Goal: Communication & Community: Participate in discussion

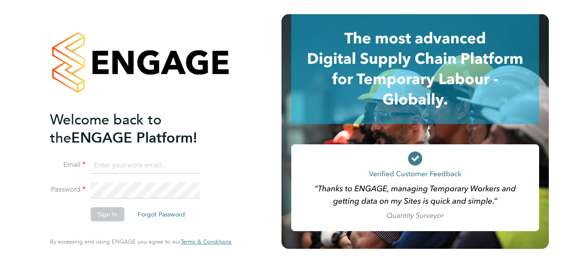
type input "daniel.bassett@thornbaker.co.uk"
click at [107, 215] on button "Sign In" at bounding box center [108, 214] width 34 height 14
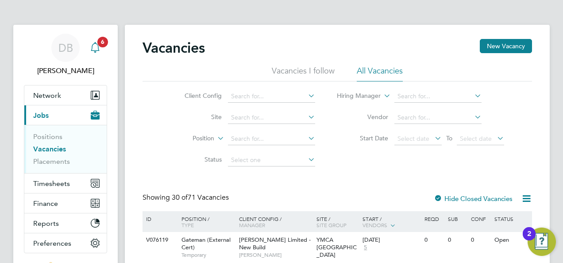
click at [98, 51] on icon "Main navigation" at bounding box center [95, 47] width 11 height 11
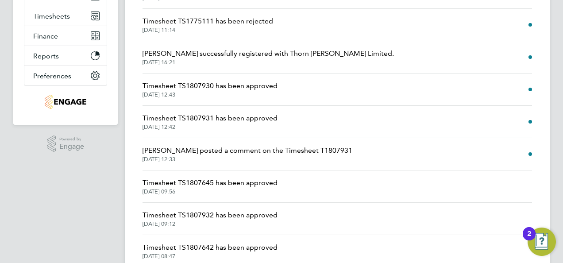
scroll to position [133, 0]
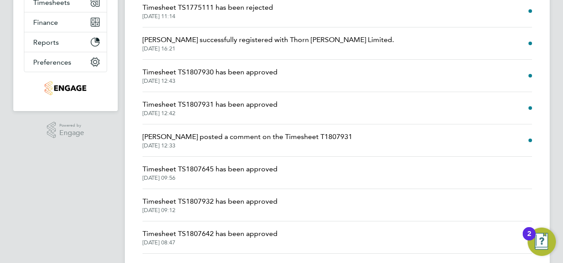
click at [211, 136] on span "[PERSON_NAME] posted a comment on the Timesheet T1807931" at bounding box center [248, 136] width 210 height 11
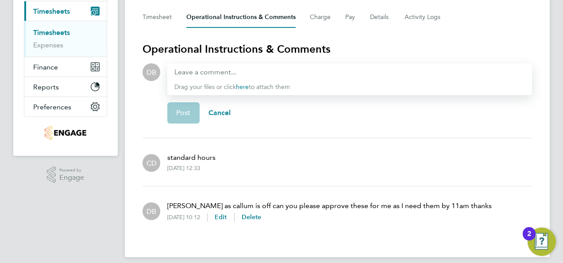
scroll to position [132, 0]
